Goal: Navigation & Orientation: Find specific page/section

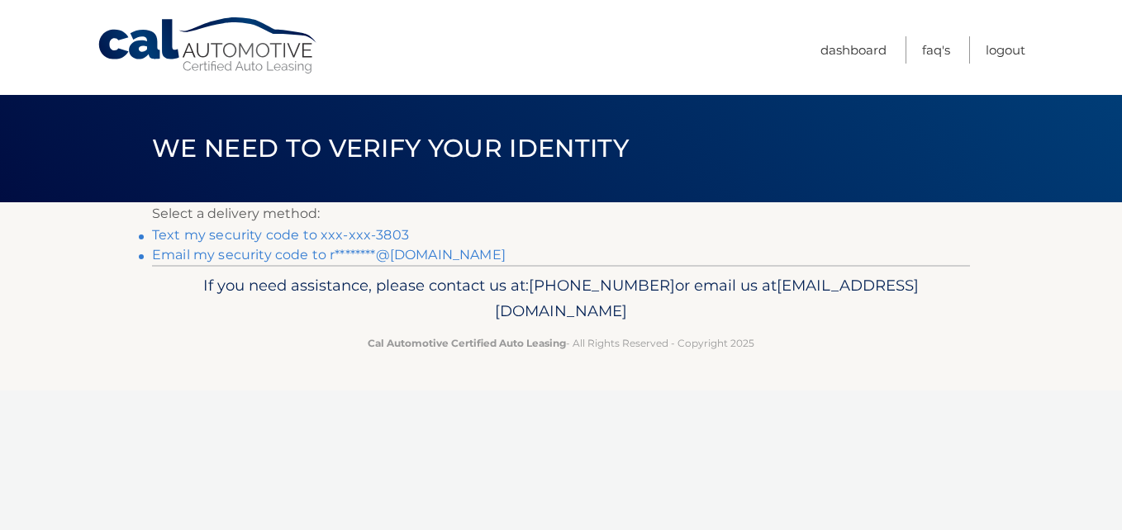
click at [249, 235] on link "Text my security code to xxx-xxx-3803" at bounding box center [280, 235] width 257 height 16
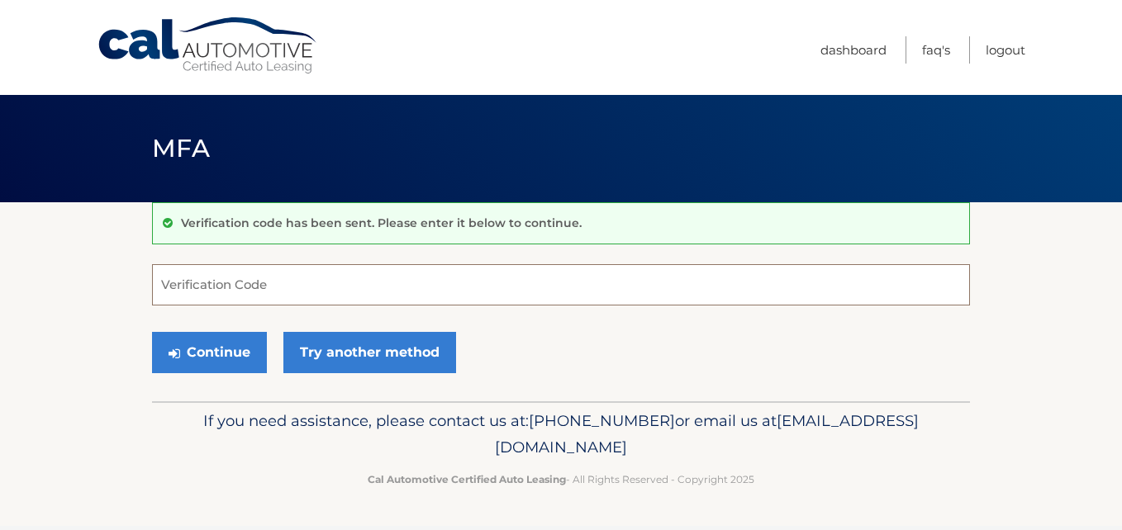
click at [216, 284] on input "Verification Code" at bounding box center [561, 284] width 818 height 41
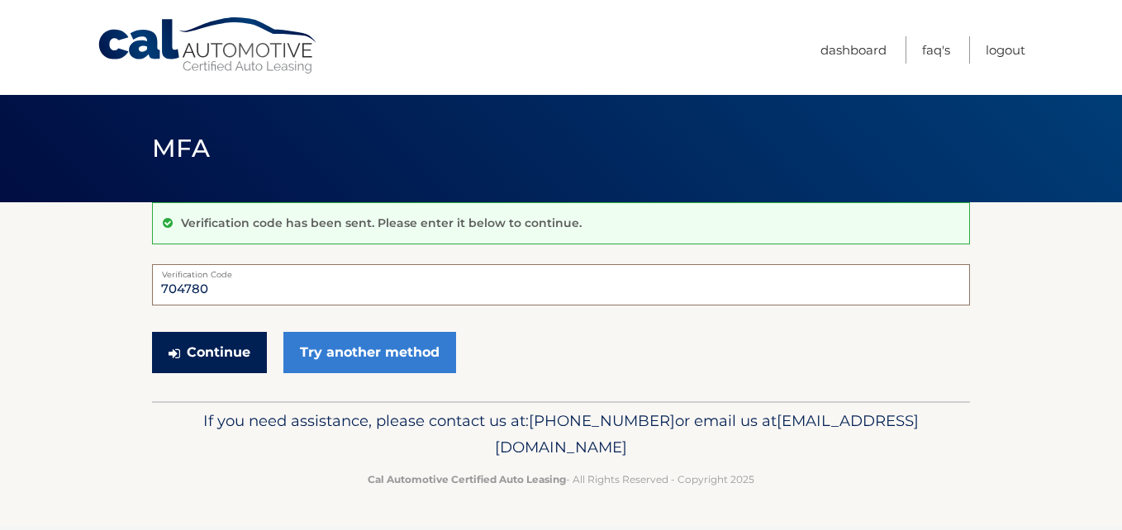
type input "704780"
click at [238, 355] on button "Continue" at bounding box center [209, 352] width 115 height 41
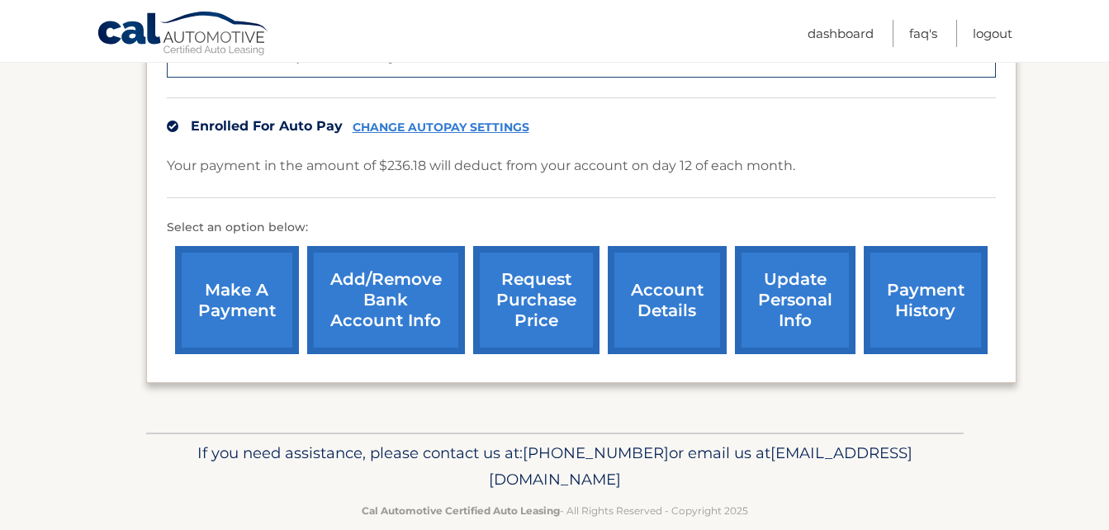
scroll to position [496, 0]
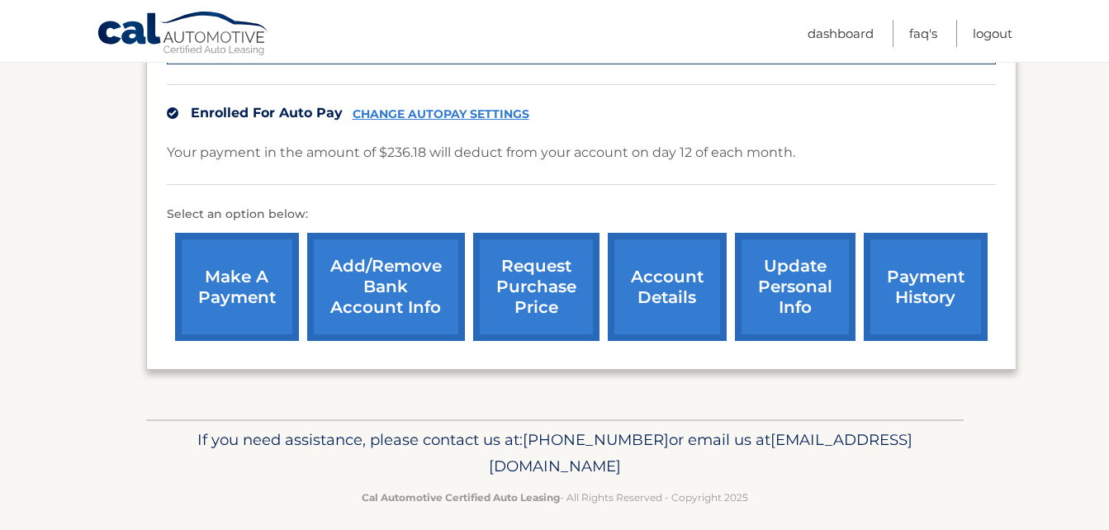
click at [657, 289] on link "account details" at bounding box center [667, 287] width 119 height 108
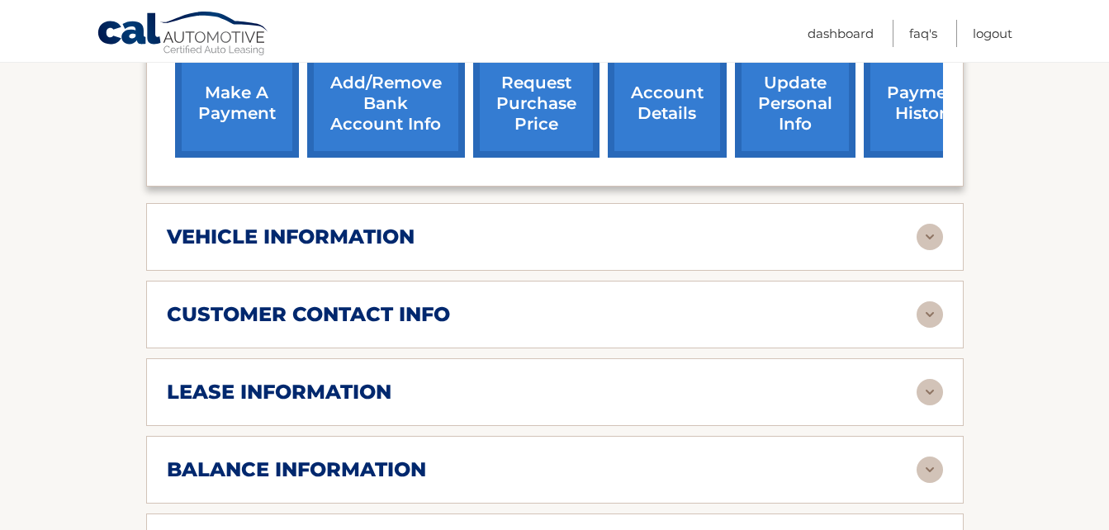
scroll to position [661, 0]
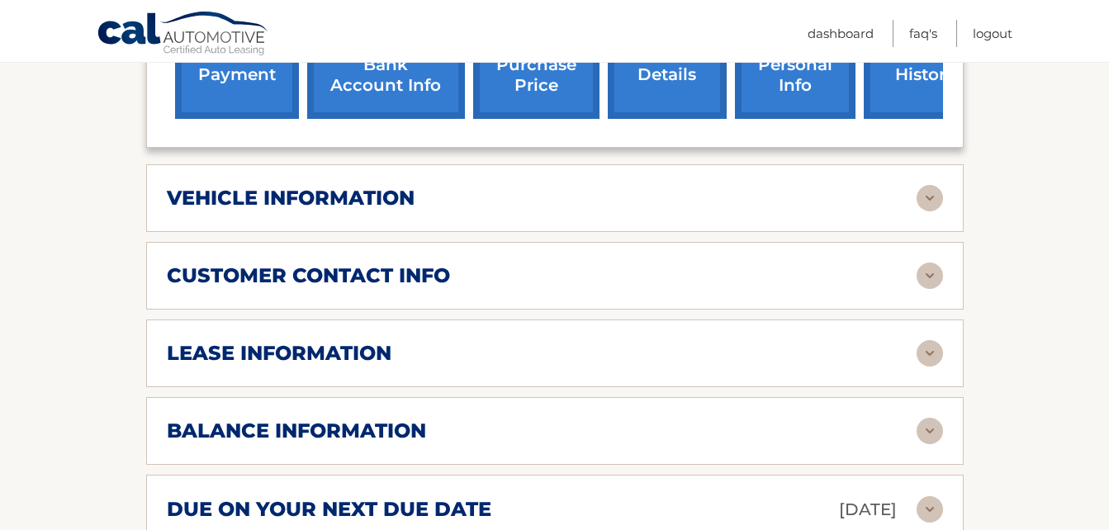
click at [928, 263] on img at bounding box center [930, 276] width 26 height 26
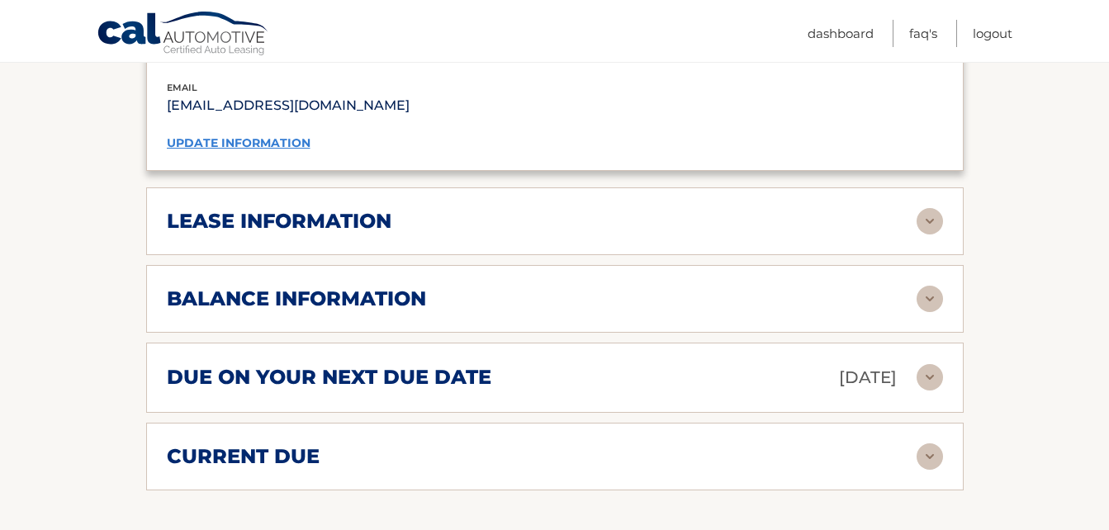
scroll to position [1156, 0]
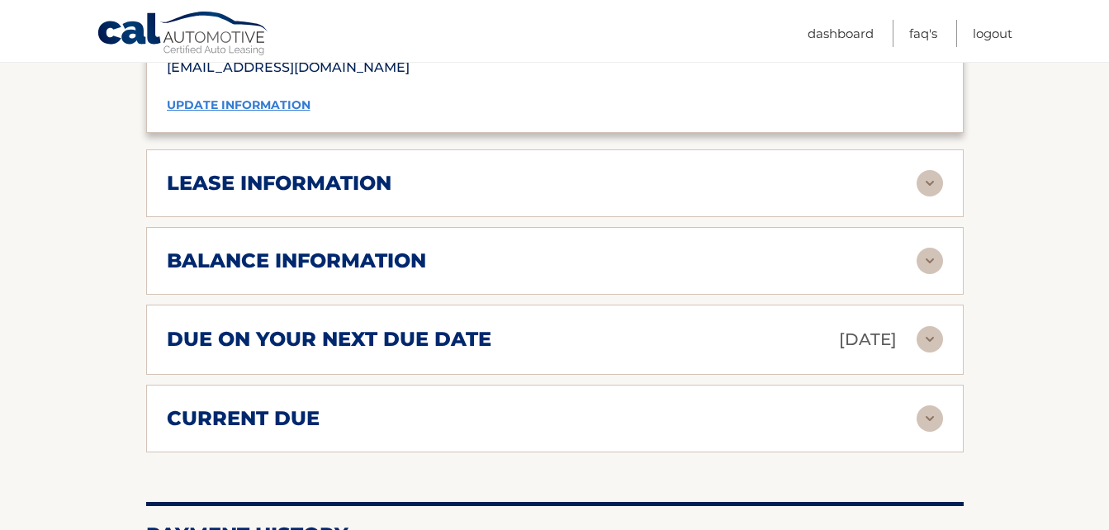
click at [926, 248] on img at bounding box center [930, 261] width 26 height 26
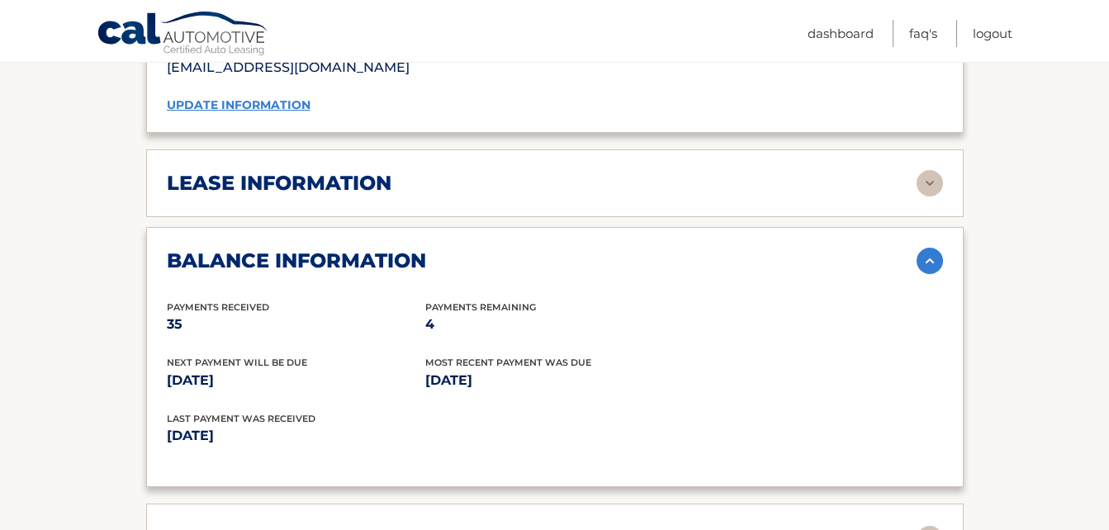
click at [926, 170] on img at bounding box center [930, 183] width 26 height 26
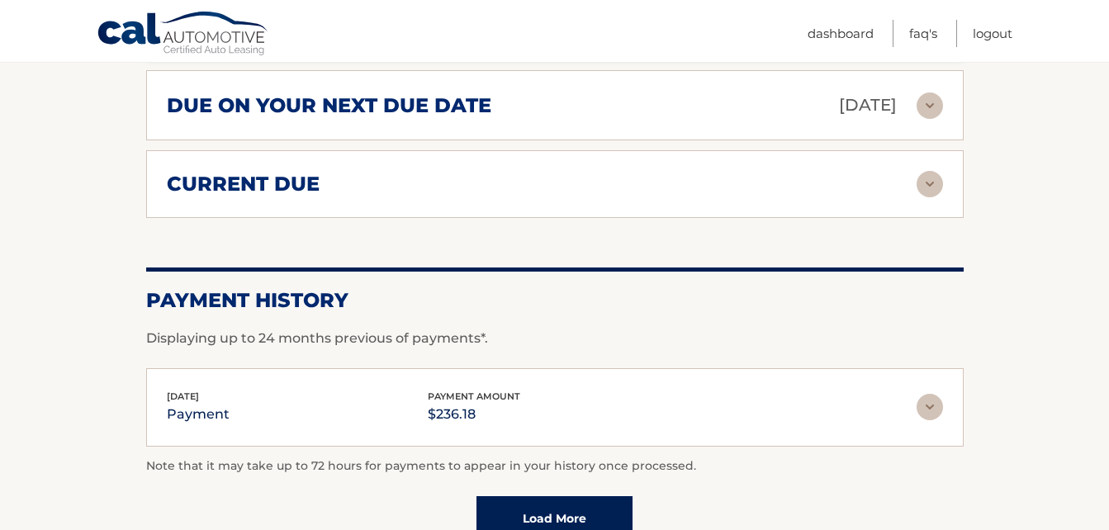
scroll to position [1817, 0]
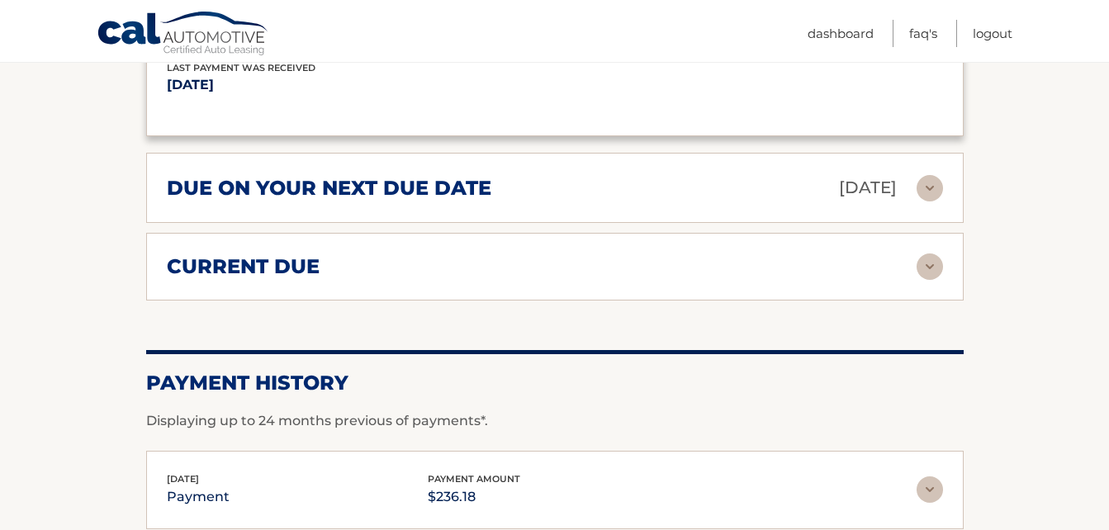
click at [927, 254] on img at bounding box center [930, 267] width 26 height 26
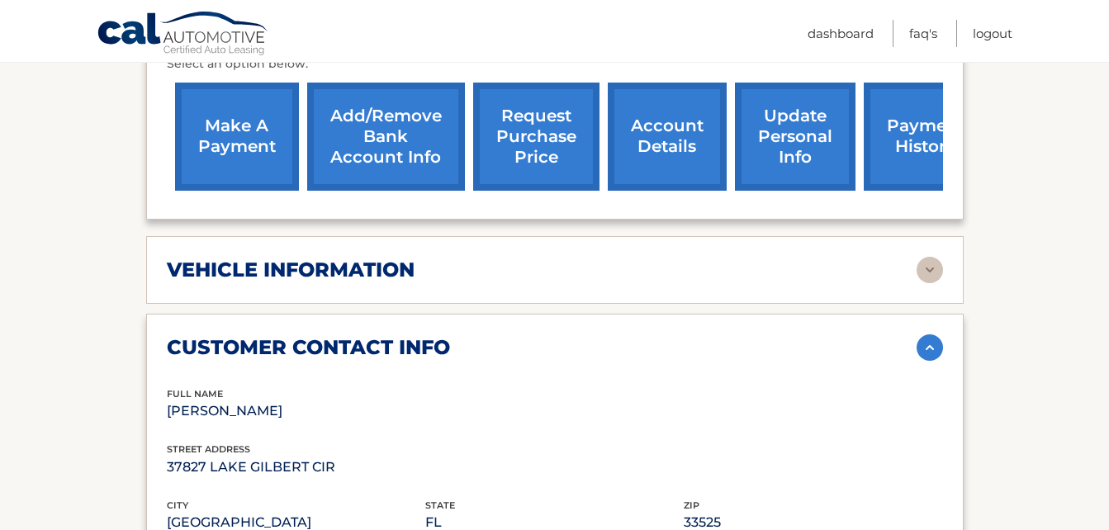
scroll to position [578, 0]
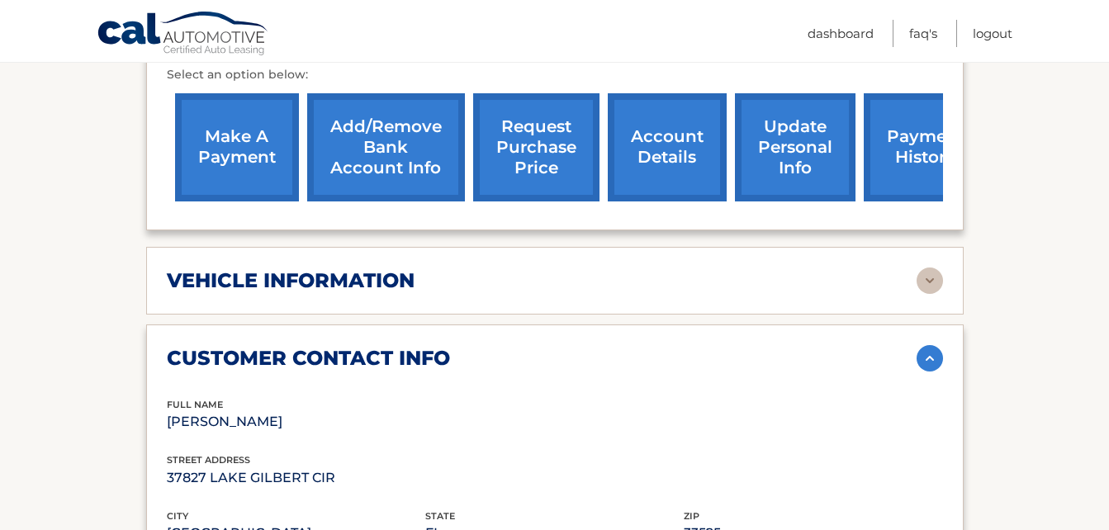
click at [934, 268] on img at bounding box center [930, 281] width 26 height 26
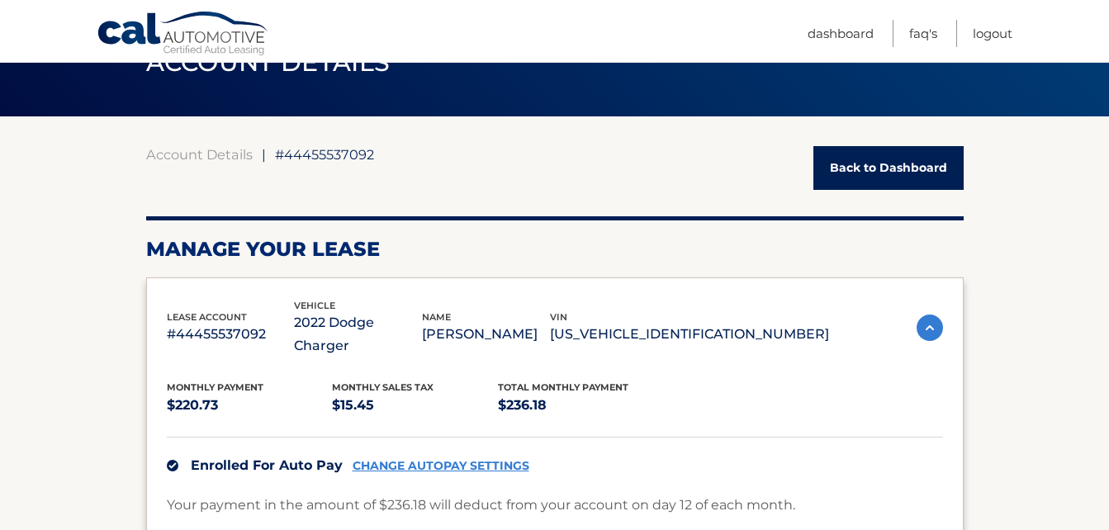
scroll to position [83, 0]
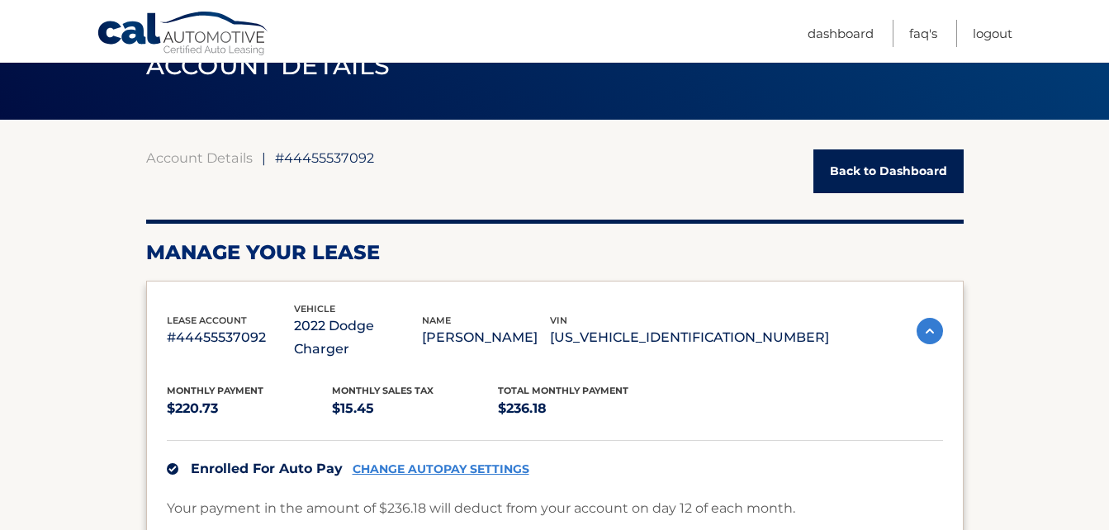
click at [889, 169] on link "Back to Dashboard" at bounding box center [889, 171] width 150 height 44
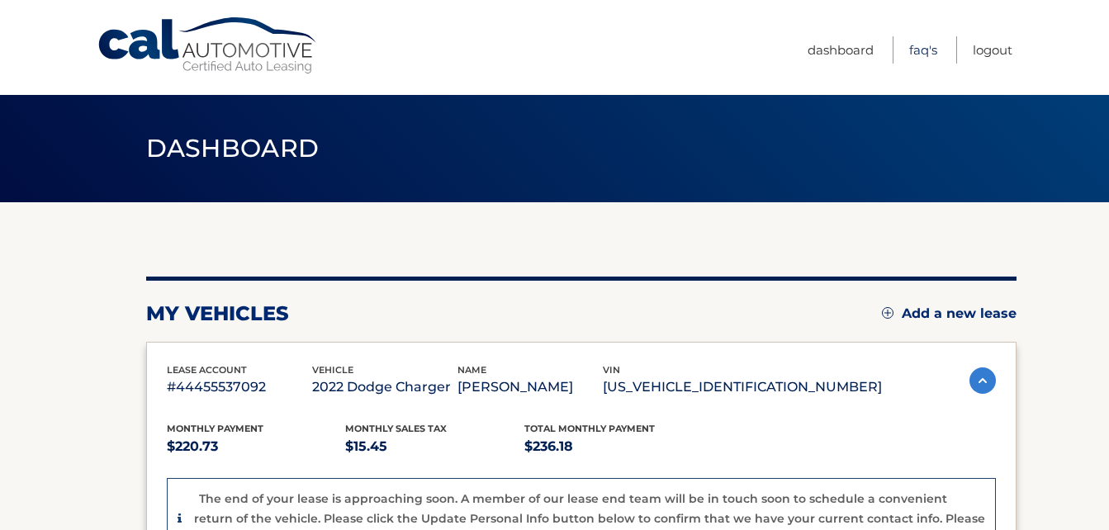
click at [922, 50] on link "FAQ's" at bounding box center [923, 49] width 28 height 27
click at [921, 47] on link "FAQ's" at bounding box center [923, 49] width 28 height 27
